Goal: Check status: Check status

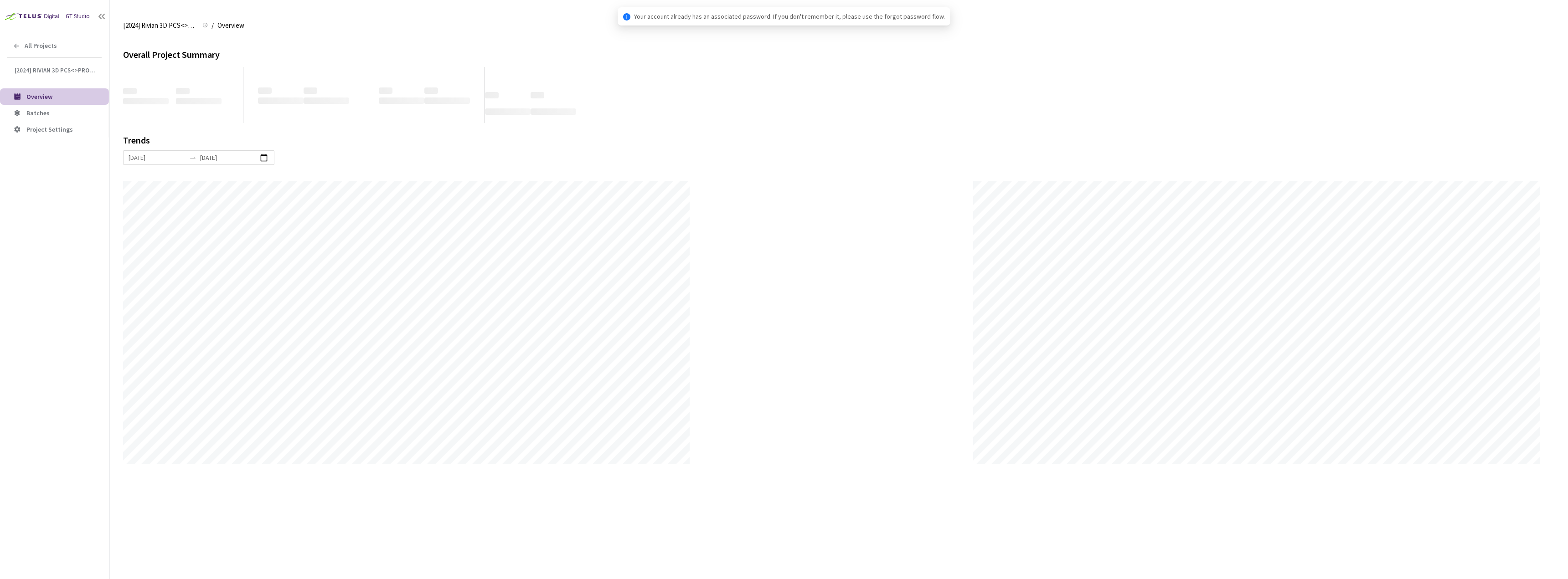
scroll to position [579, 1568]
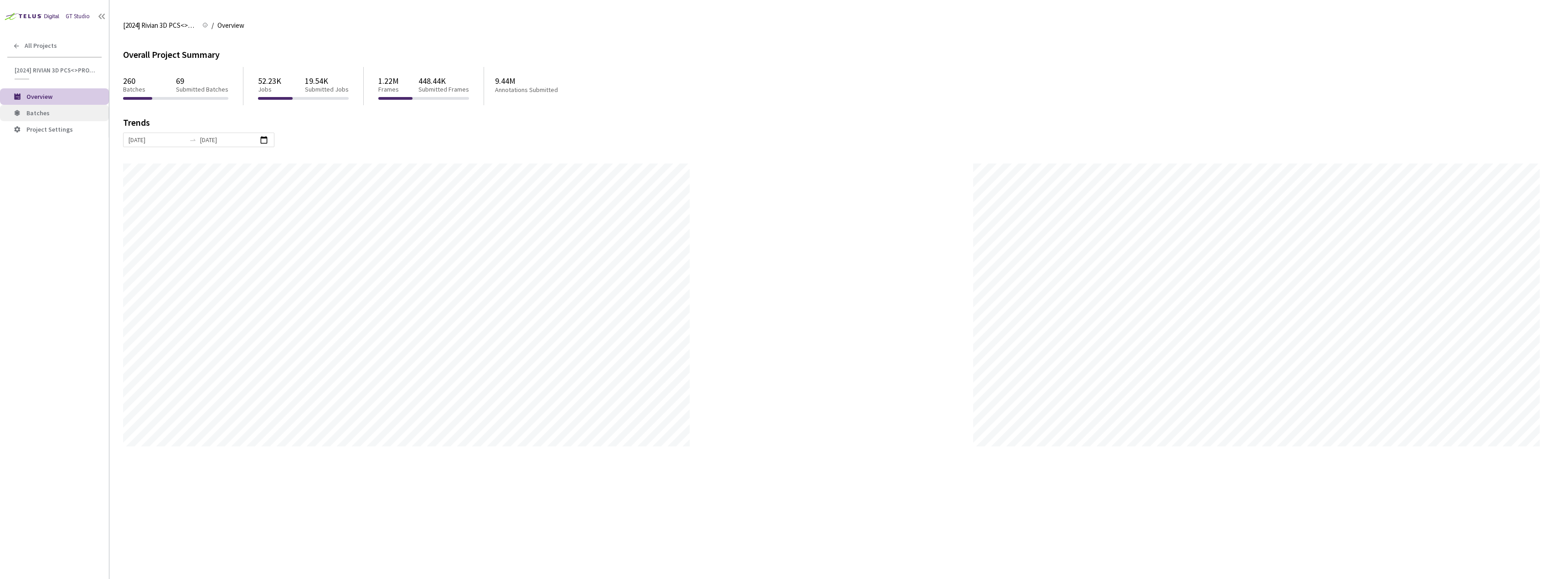
click at [73, 115] on span "Batches" at bounding box center [64, 113] width 75 height 8
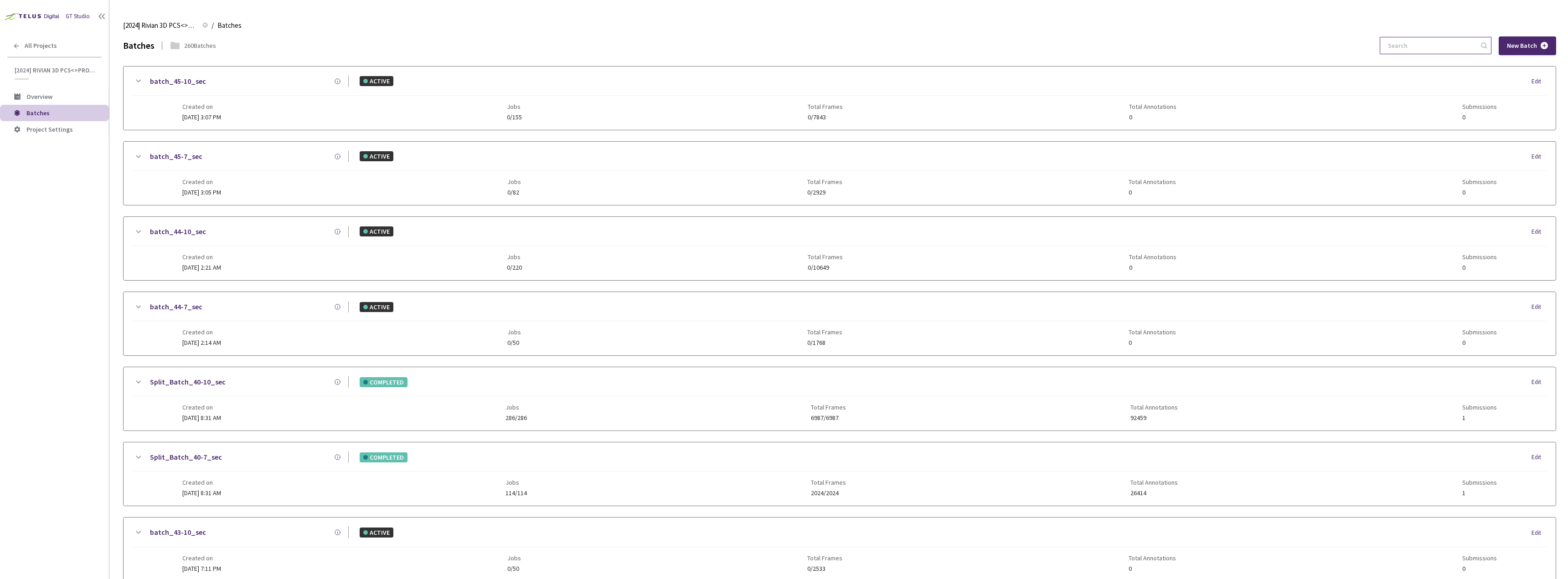
click at [1420, 48] on input at bounding box center [1430, 45] width 97 height 16
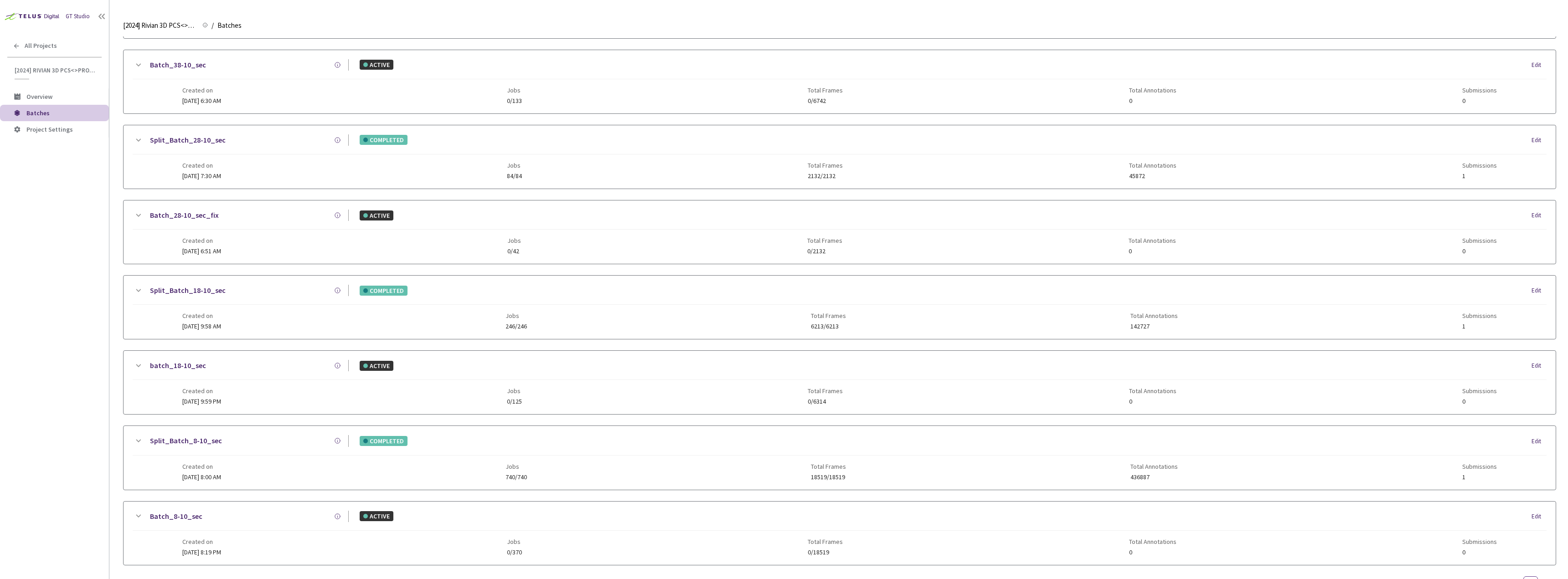
scroll to position [124, 0]
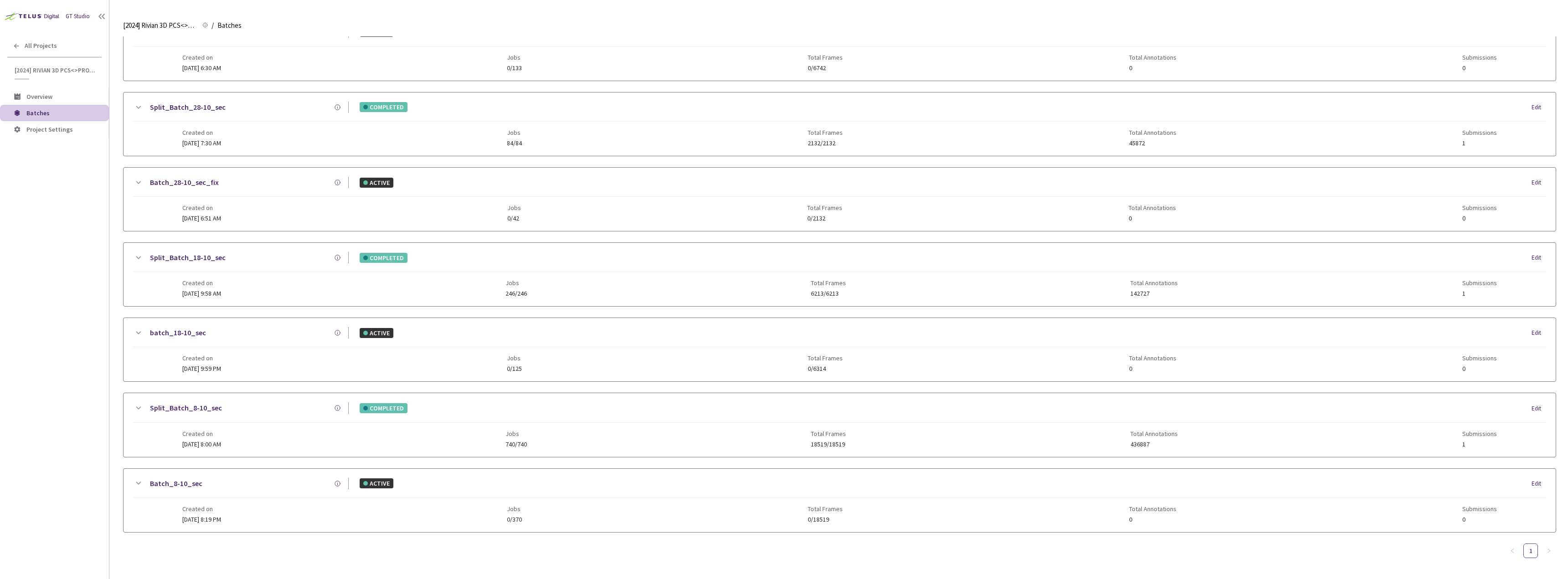
type input "8-10"
click at [197, 407] on link "Split_Batch_8-10_sec" at bounding box center [186, 408] width 72 height 11
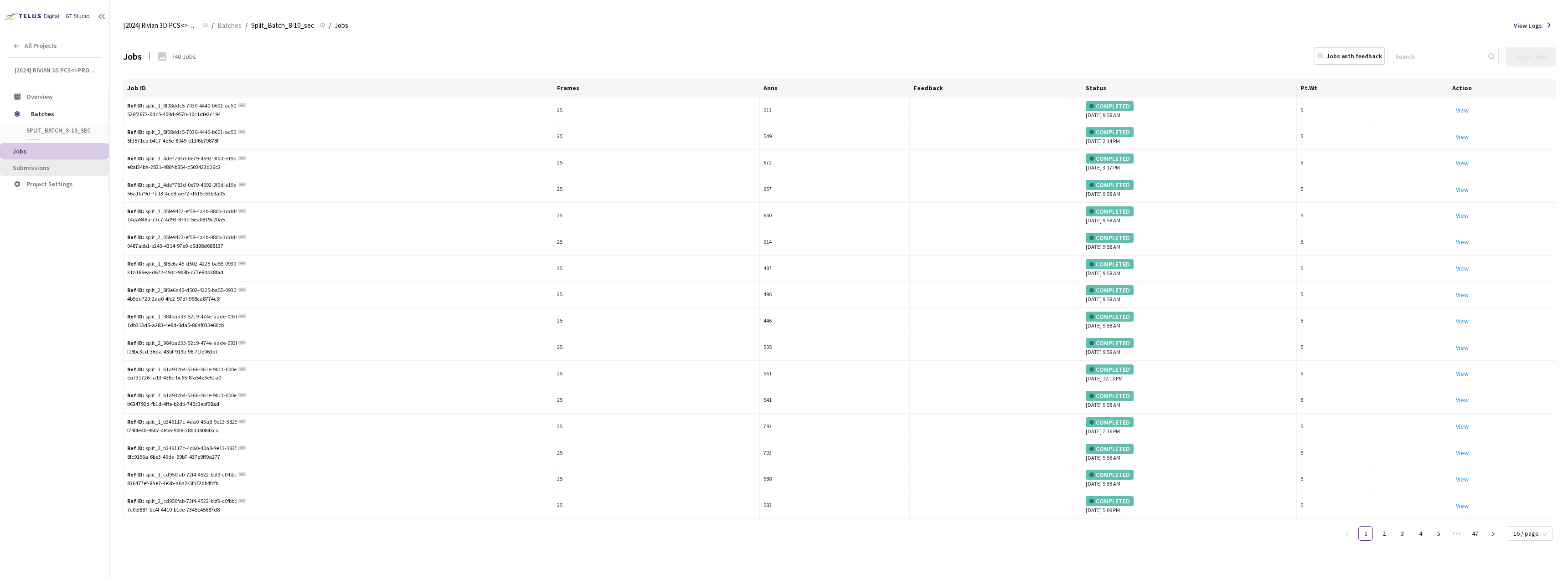
click at [72, 171] on span "Submissions" at bounding box center [57, 168] width 89 height 8
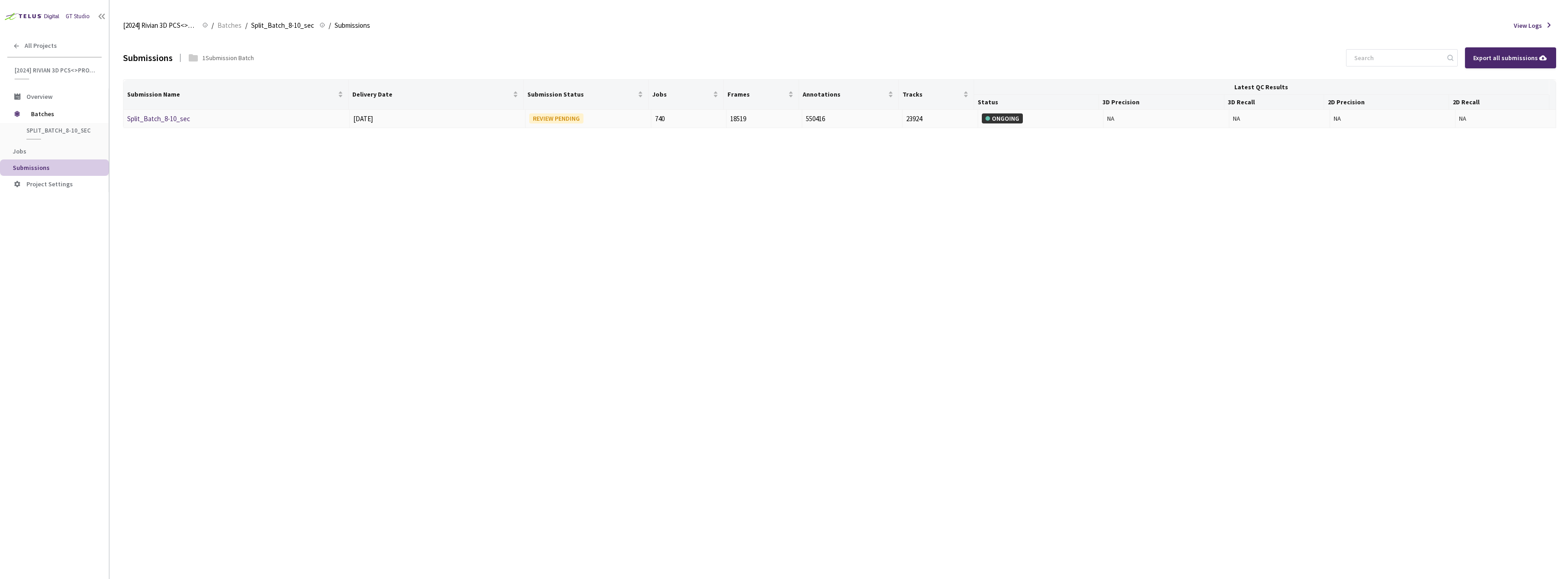
click at [165, 118] on link "Split_Batch_8-10_sec" at bounding box center [159, 118] width 63 height 8
